Goal: Book appointment/travel/reservation

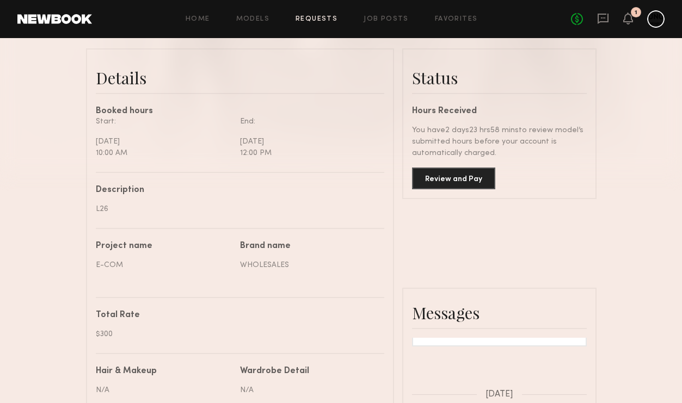
scroll to position [269, 0]
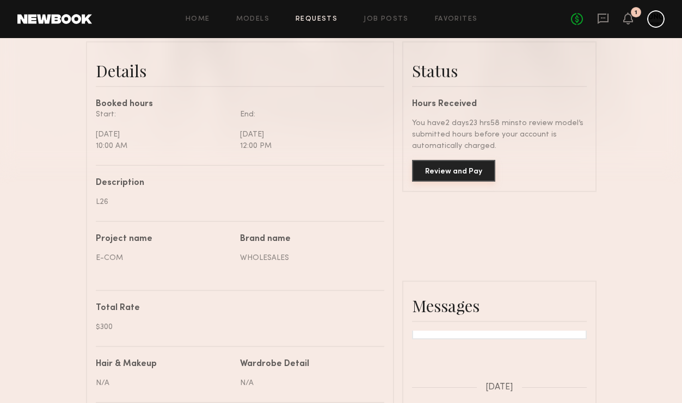
click at [457, 171] on button "Review and Pay" at bounding box center [453, 171] width 83 height 22
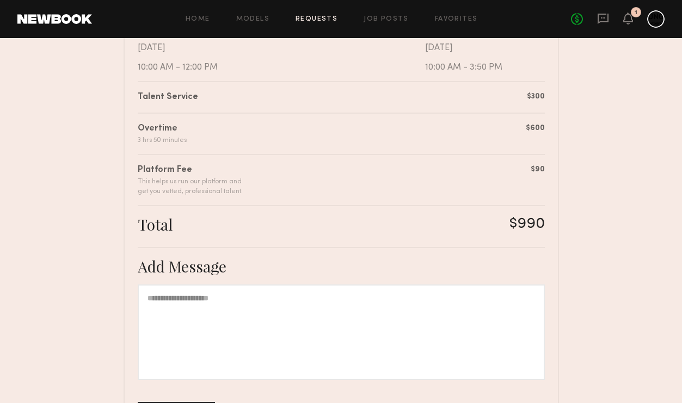
scroll to position [334, 0]
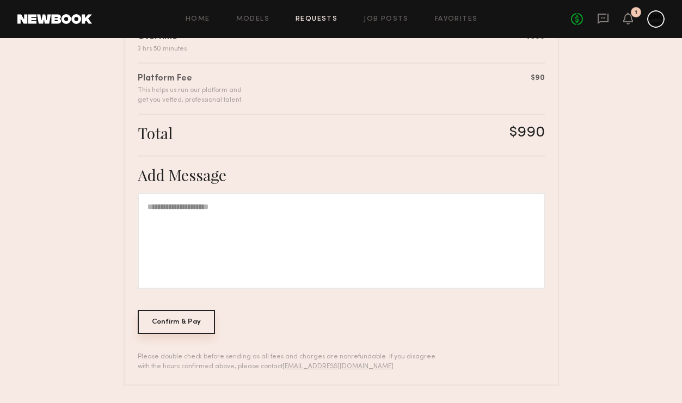
click at [160, 318] on div "Confirm & Pay" at bounding box center [177, 322] width 78 height 24
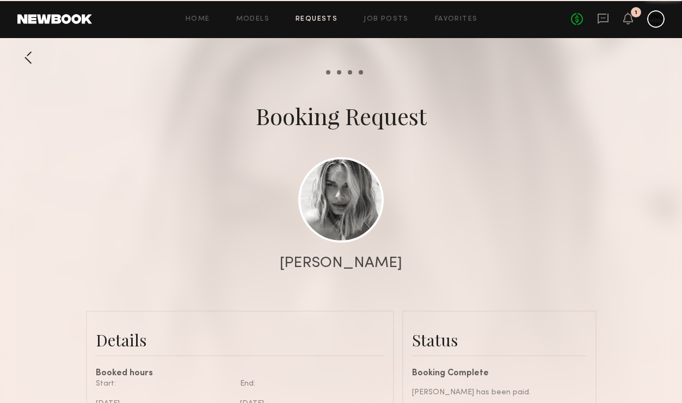
scroll to position [2033, 0]
